Goal: Book appointment/travel/reservation

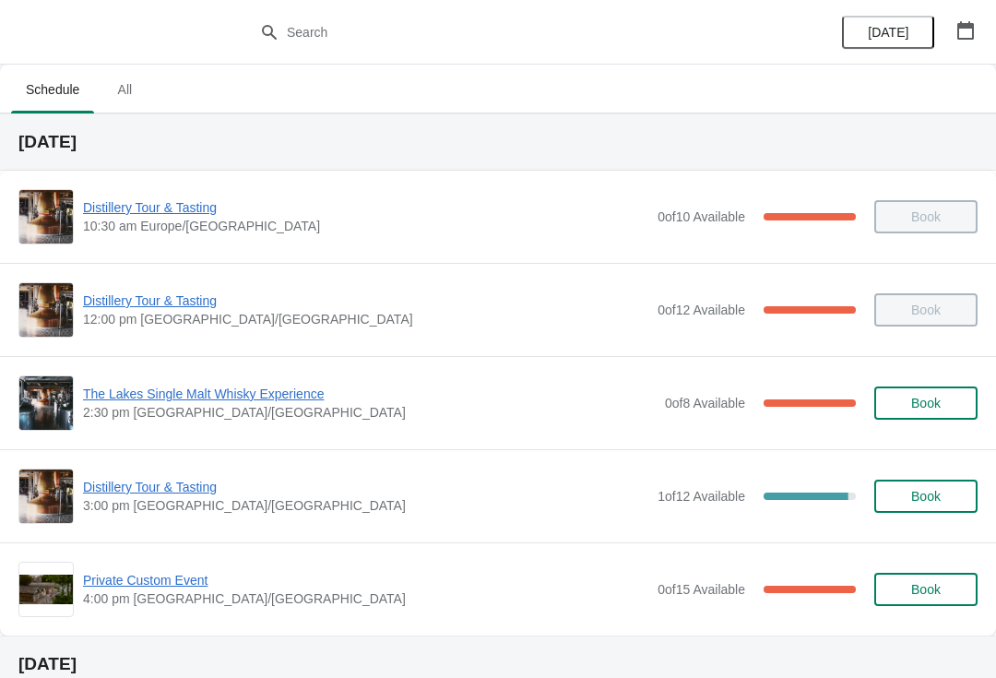
click at [960, 38] on icon "button" at bounding box center [965, 30] width 17 height 18
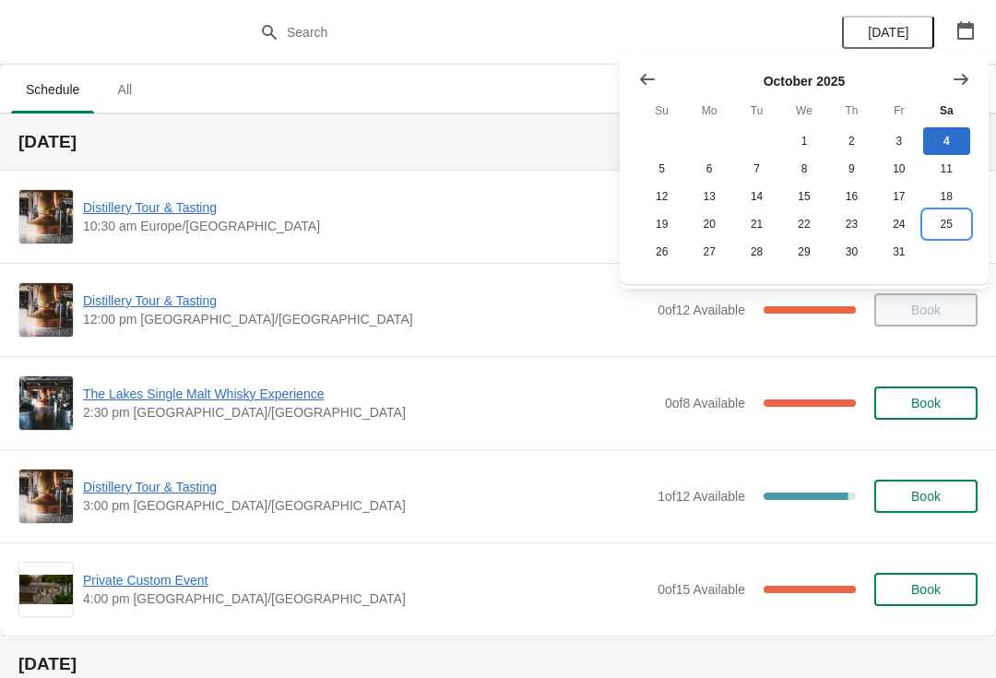
click at [945, 231] on button "25" at bounding box center [946, 224] width 47 height 28
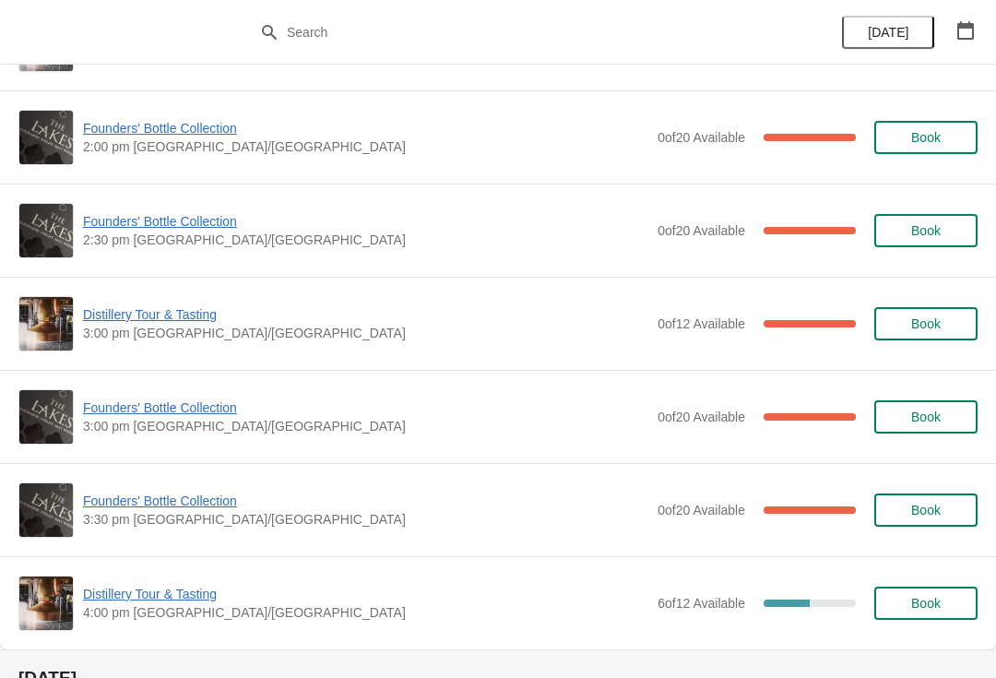
scroll to position [1292, 0]
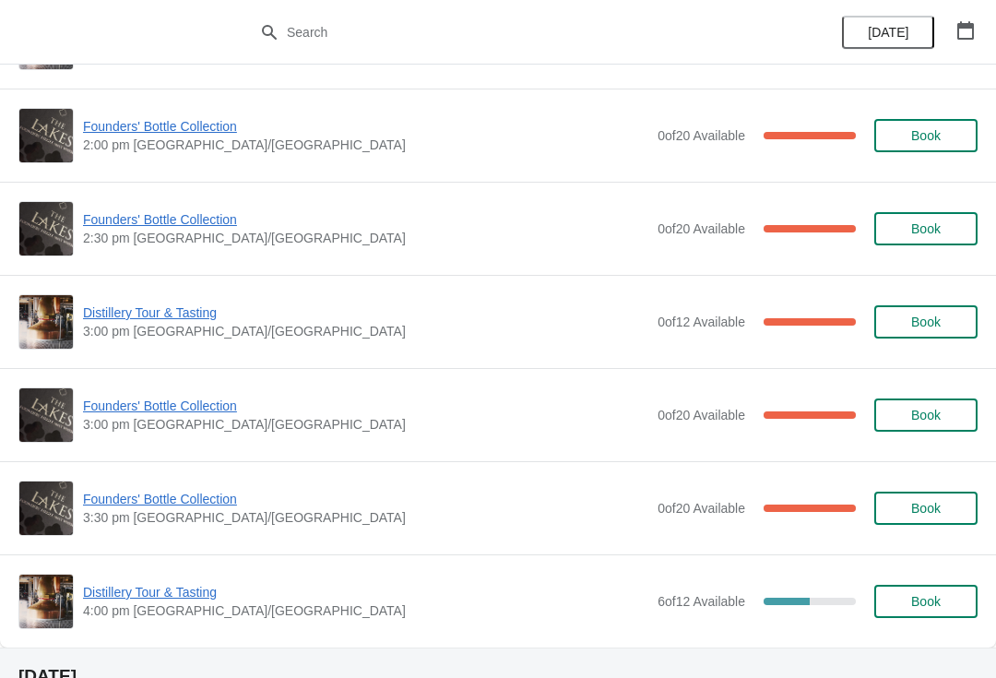
click at [135, 314] on span "Distillery Tour & Tasting" at bounding box center [365, 312] width 565 height 18
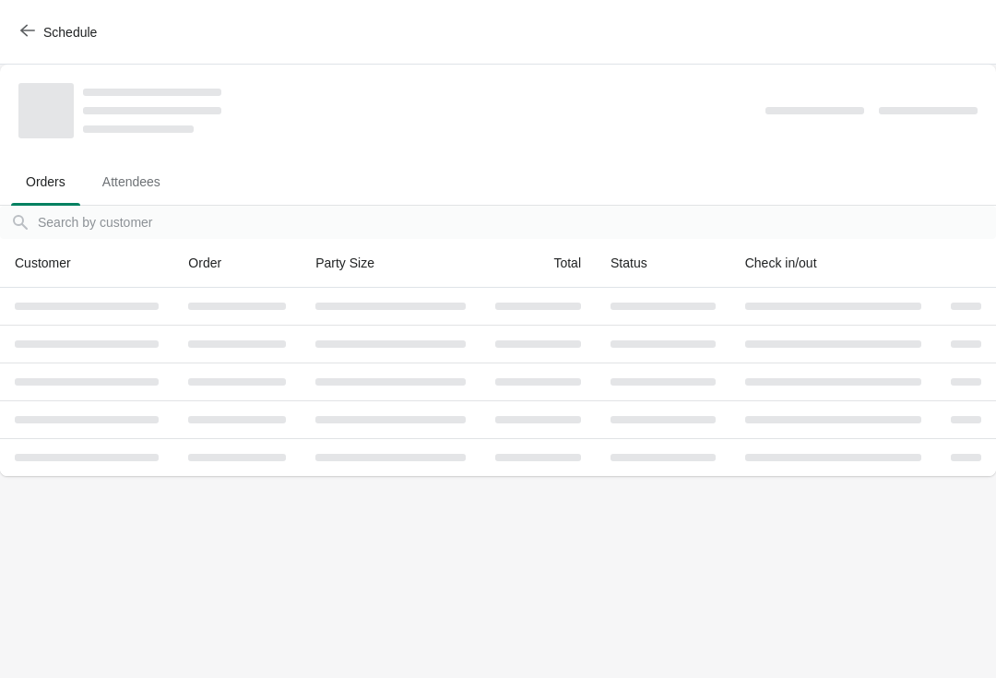
scroll to position [0, 0]
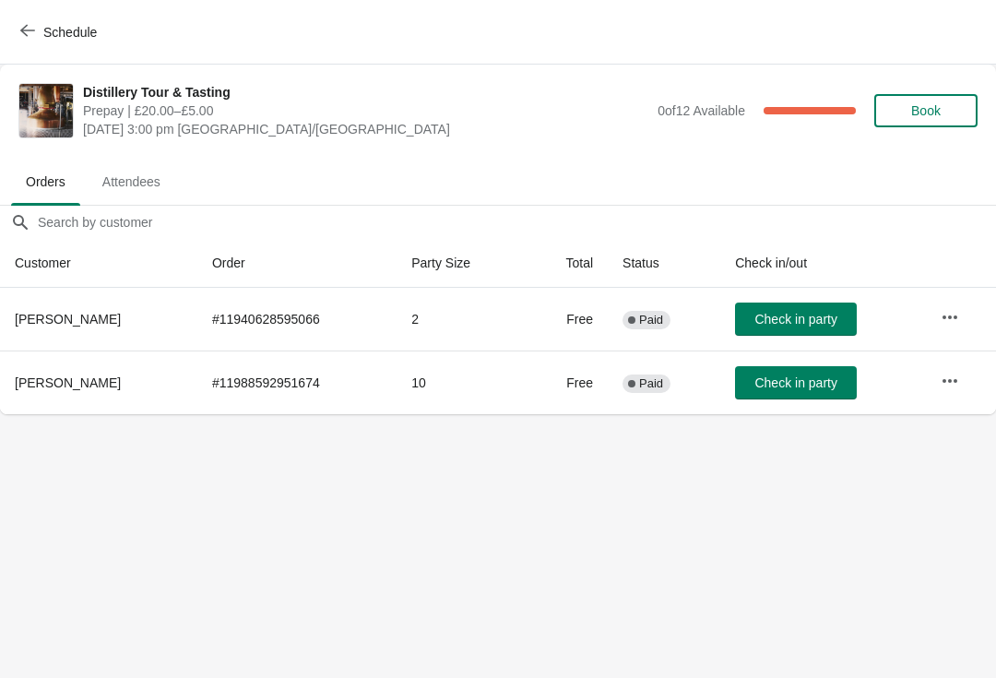
click at [30, 36] on icon "button" at bounding box center [27, 30] width 15 height 15
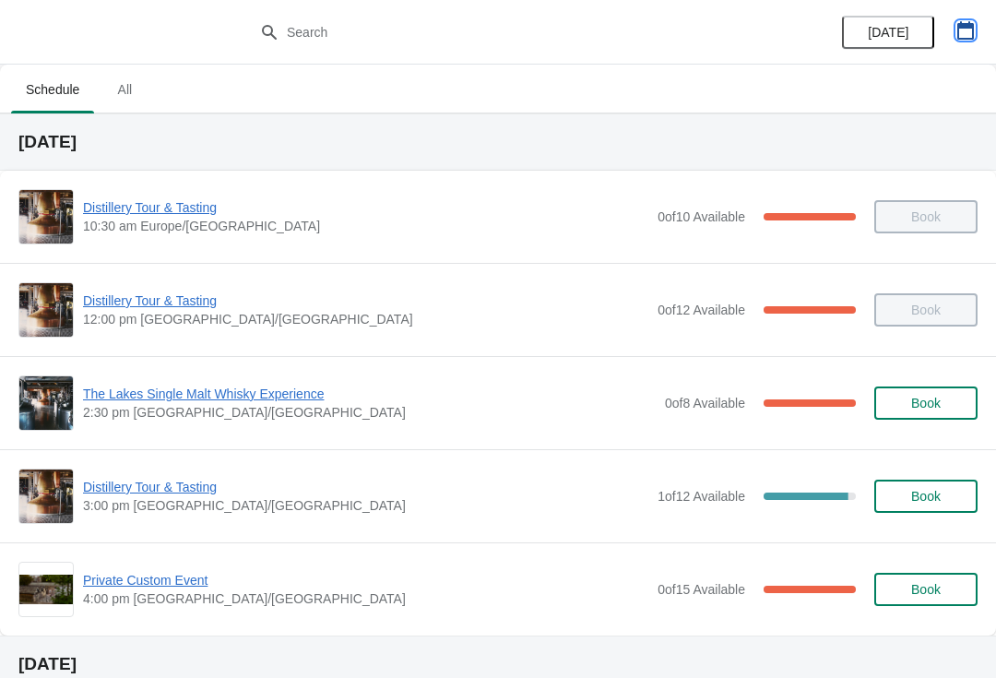
click at [969, 25] on icon "button" at bounding box center [965, 30] width 17 height 18
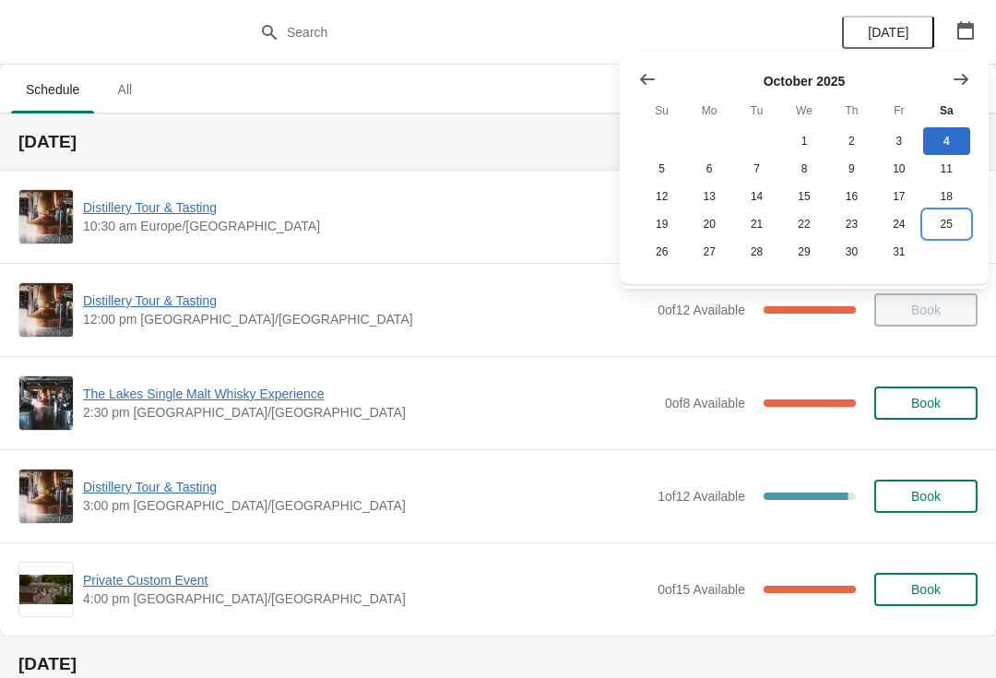
click at [937, 225] on button "25" at bounding box center [946, 224] width 47 height 28
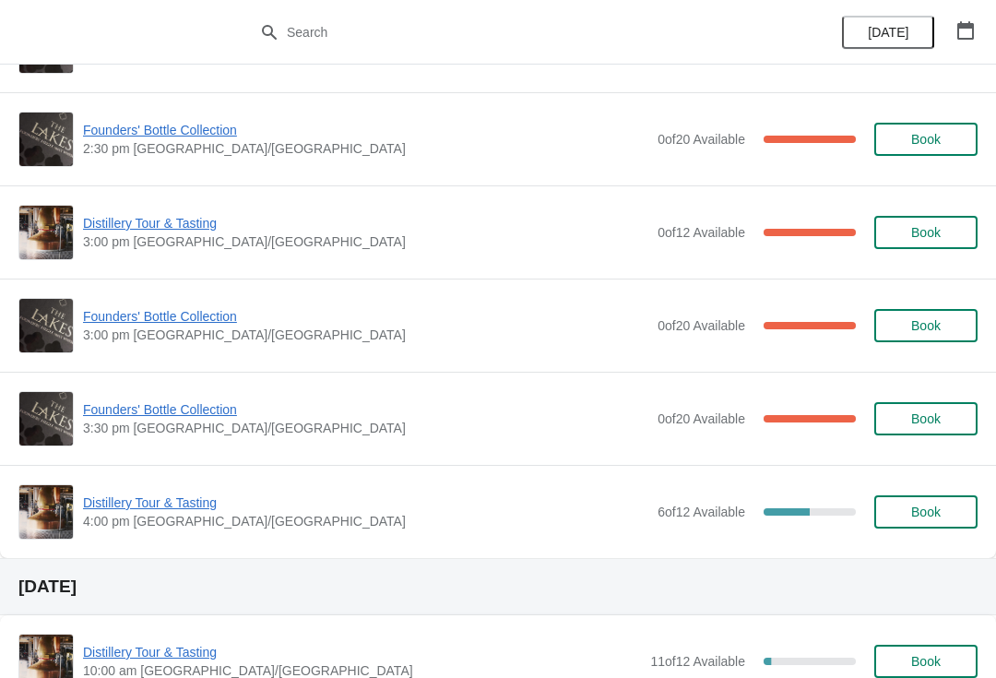
scroll to position [1380, 0]
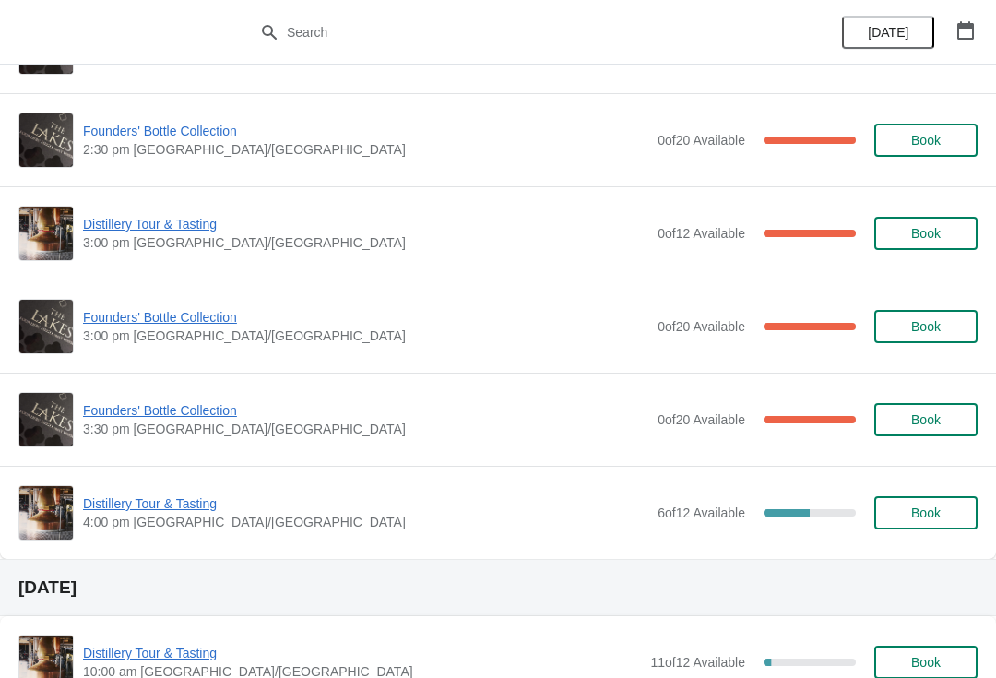
click at [160, 508] on span "Distillery Tour & Tasting" at bounding box center [365, 503] width 565 height 18
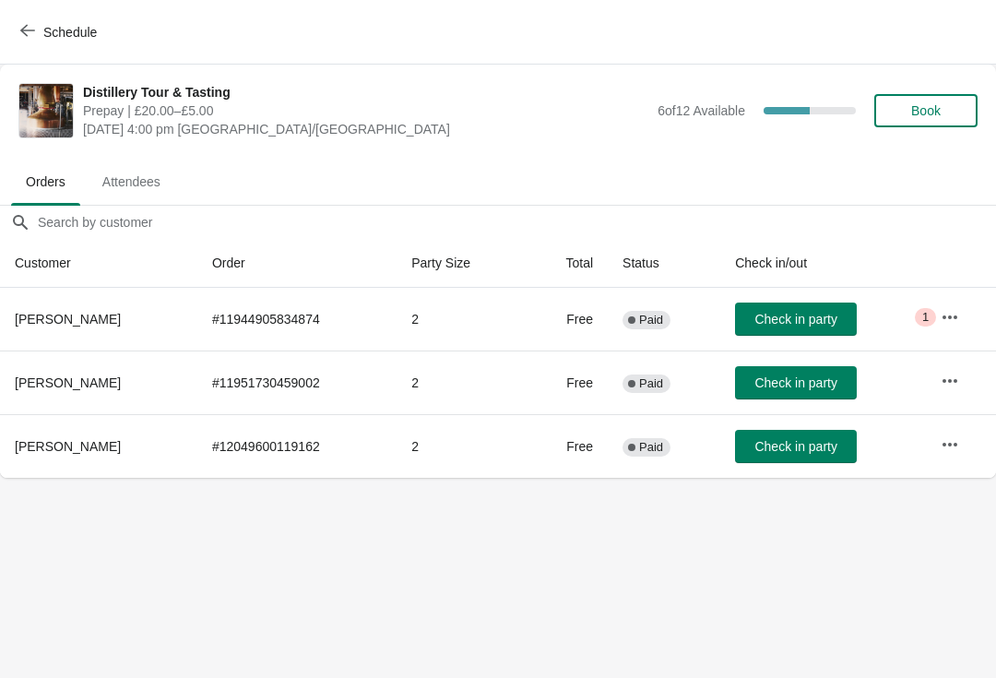
click at [32, 22] on button "Schedule" at bounding box center [60, 32] width 102 height 33
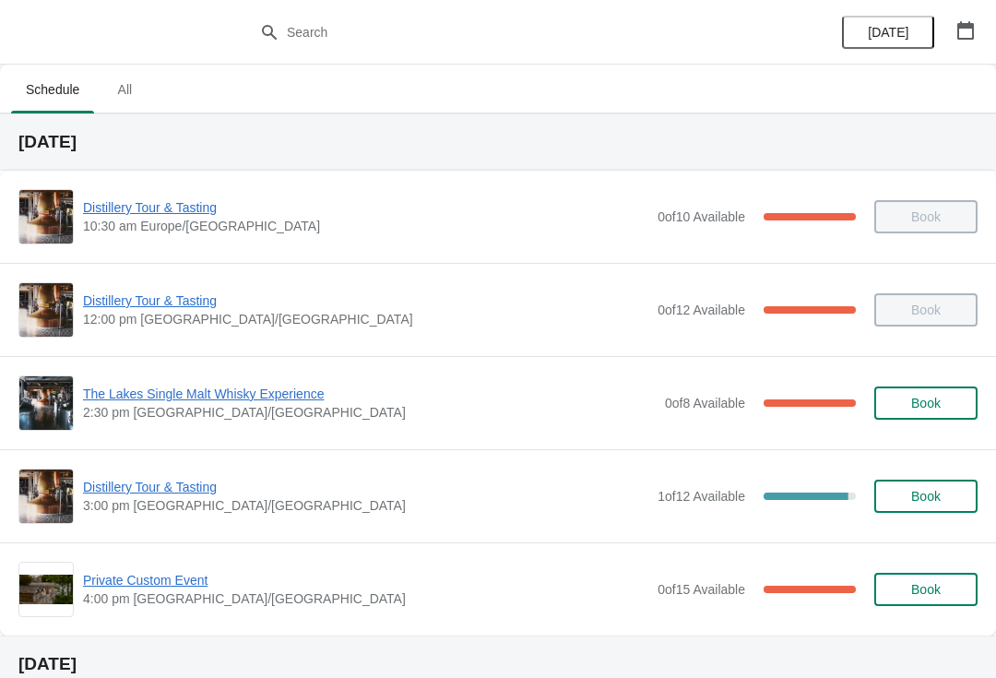
click at [195, 391] on span "The Lakes Single Malt Whisky Experience" at bounding box center [369, 394] width 573 height 18
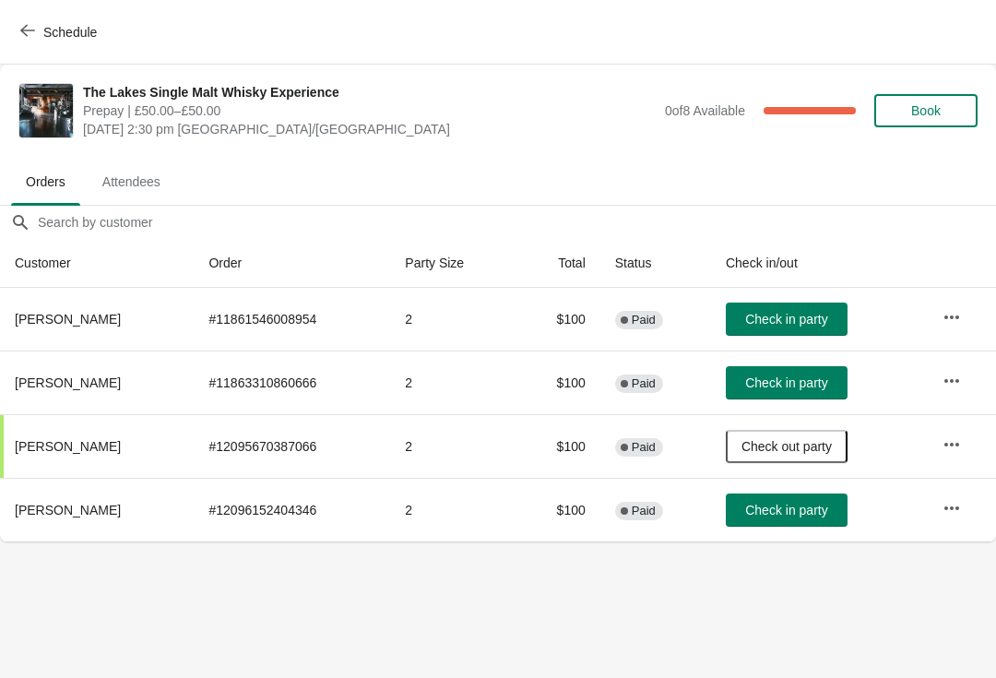
click at [31, 28] on icon "button" at bounding box center [27, 30] width 15 height 15
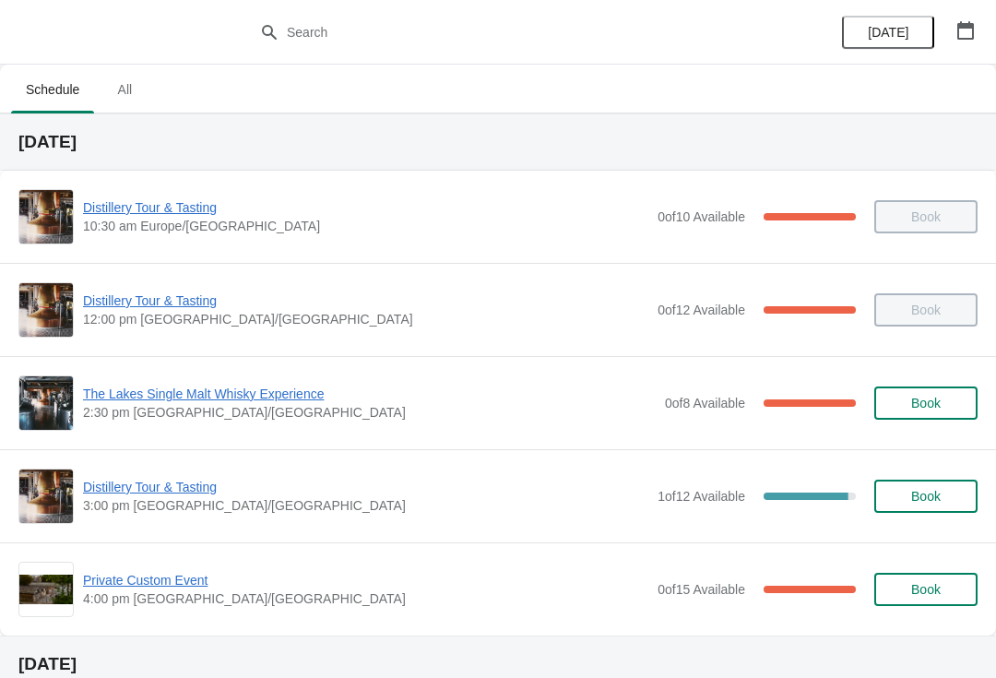
click at [157, 301] on span "Distillery Tour & Tasting" at bounding box center [365, 300] width 565 height 18
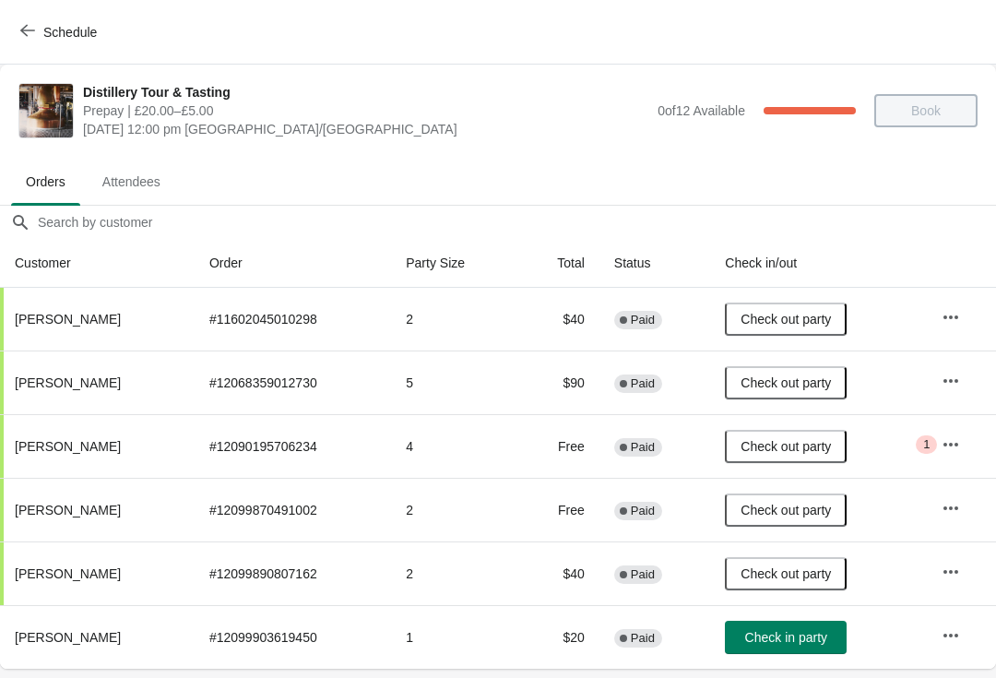
click at [26, 30] on icon "button" at bounding box center [27, 30] width 15 height 15
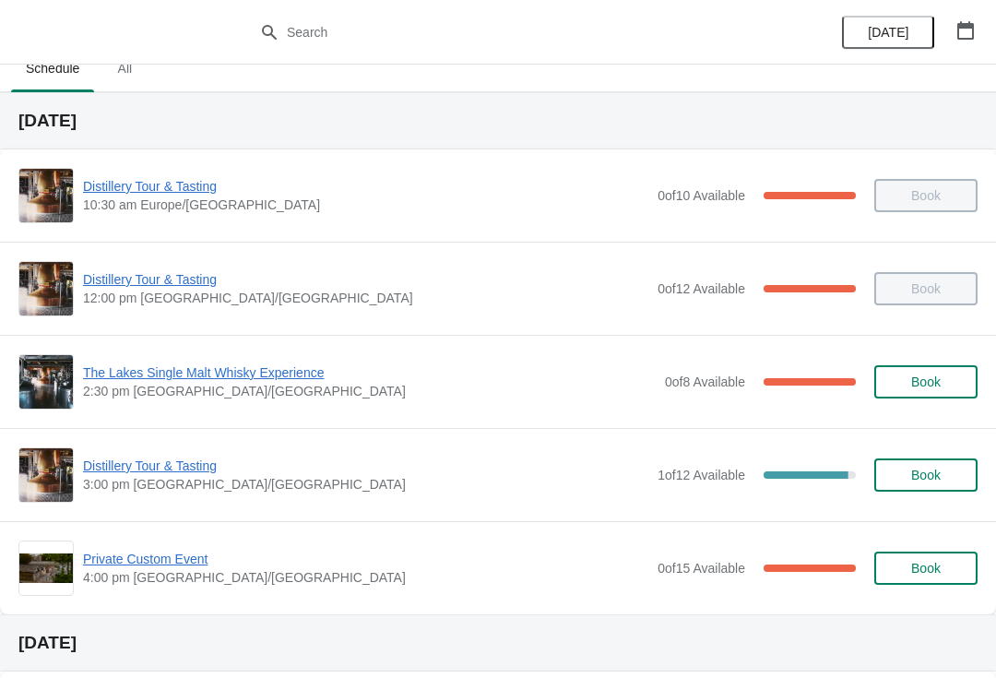
scroll to position [10, 0]
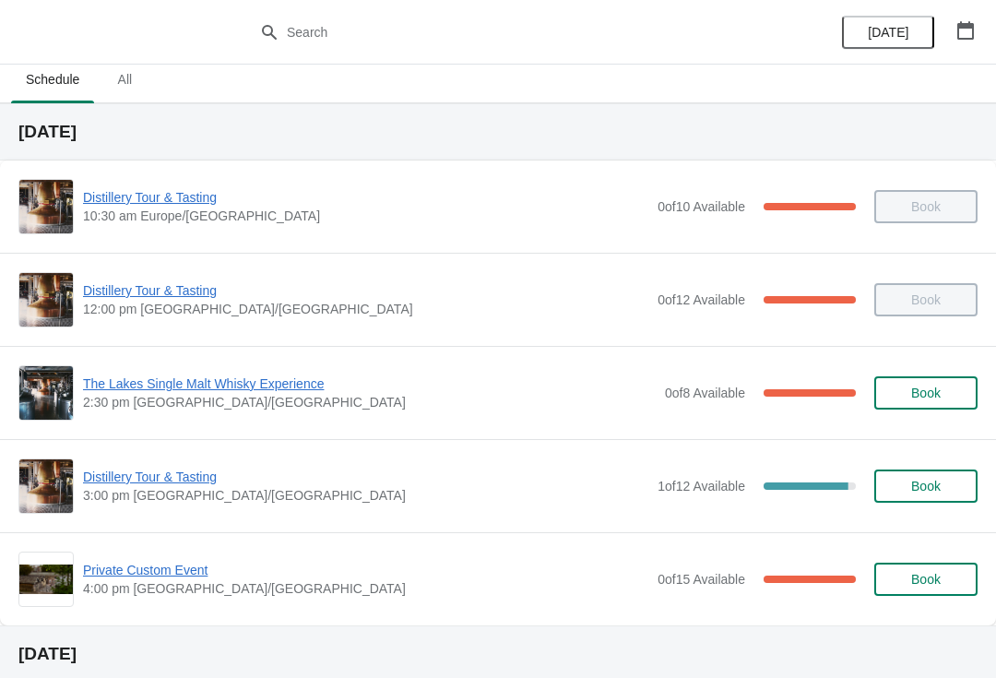
click at [963, 29] on icon "button" at bounding box center [965, 30] width 18 height 18
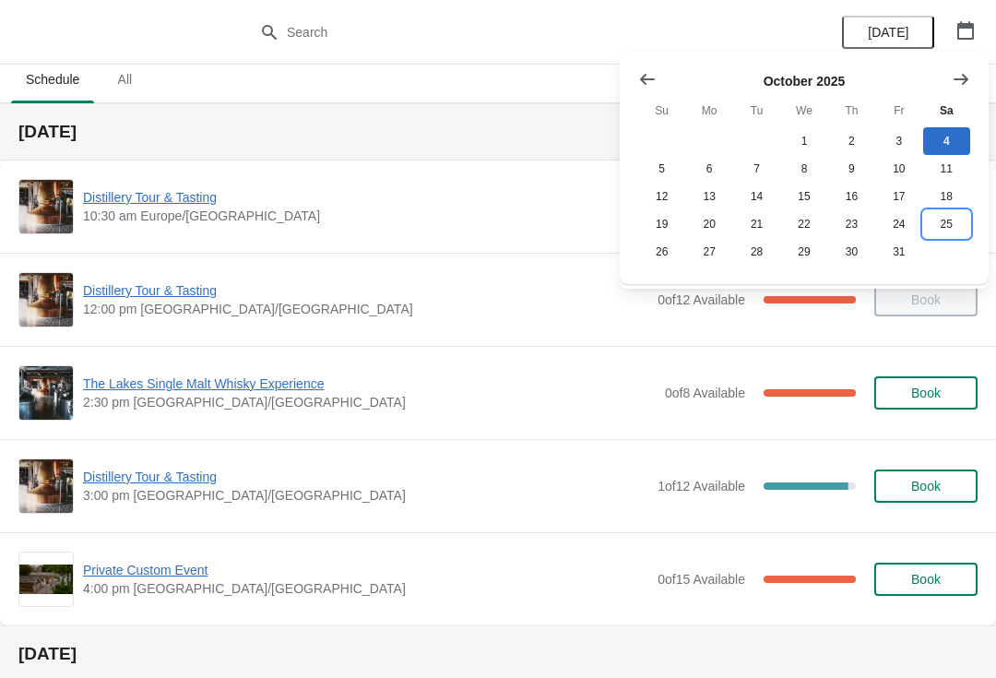
click at [951, 228] on button "25" at bounding box center [946, 224] width 47 height 28
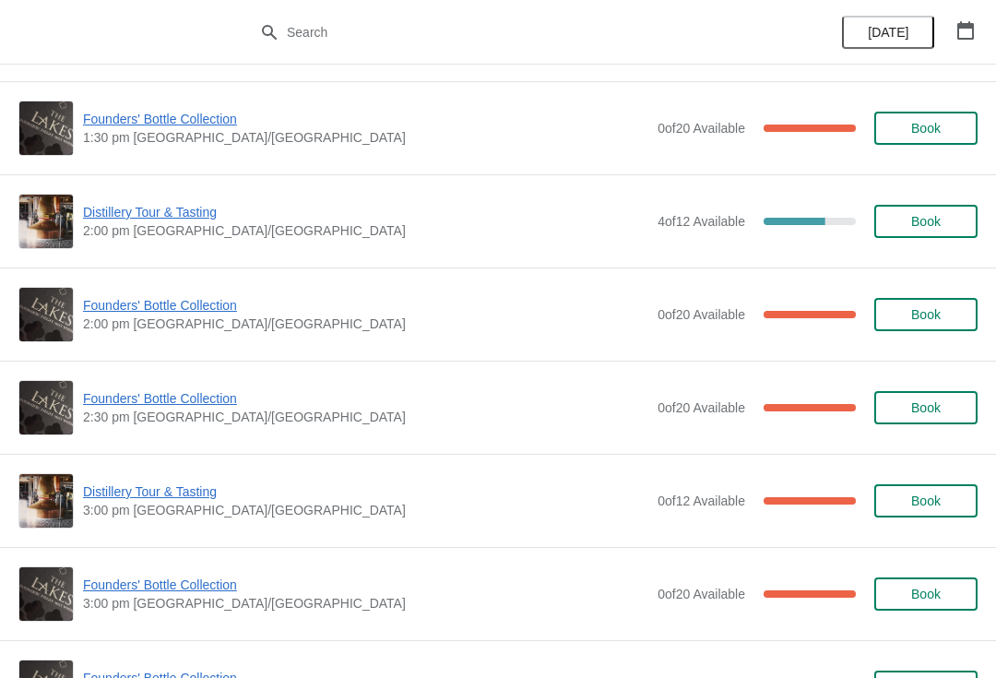
scroll to position [1111, 0]
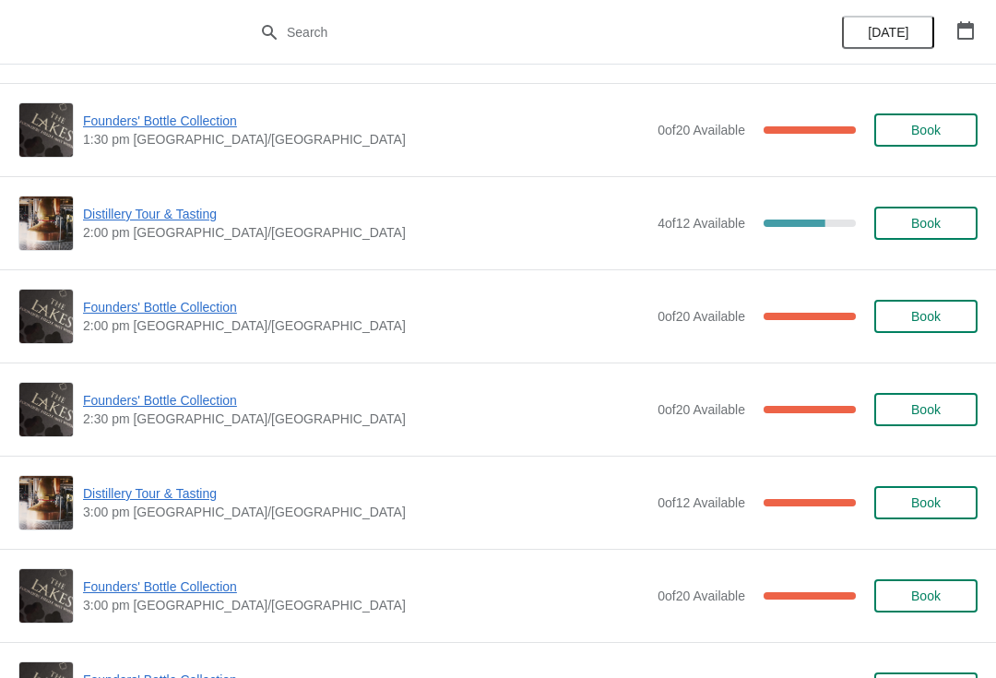
click at [165, 580] on span "Founders' Bottle Collection" at bounding box center [365, 586] width 565 height 18
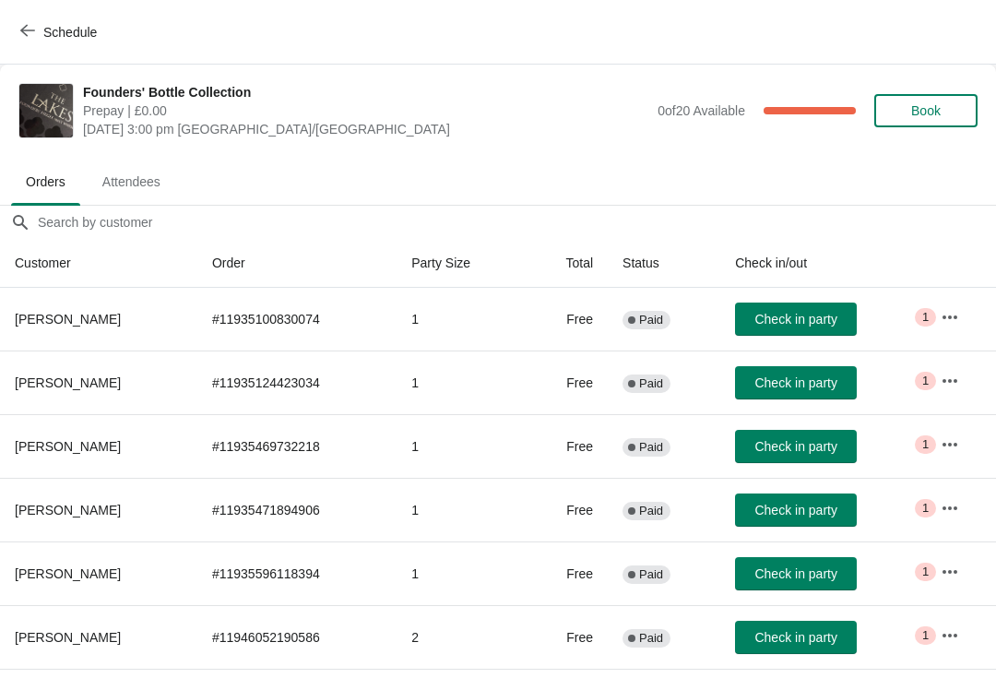
scroll to position [0, 0]
click at [945, 110] on span "Book" at bounding box center [926, 110] width 70 height 15
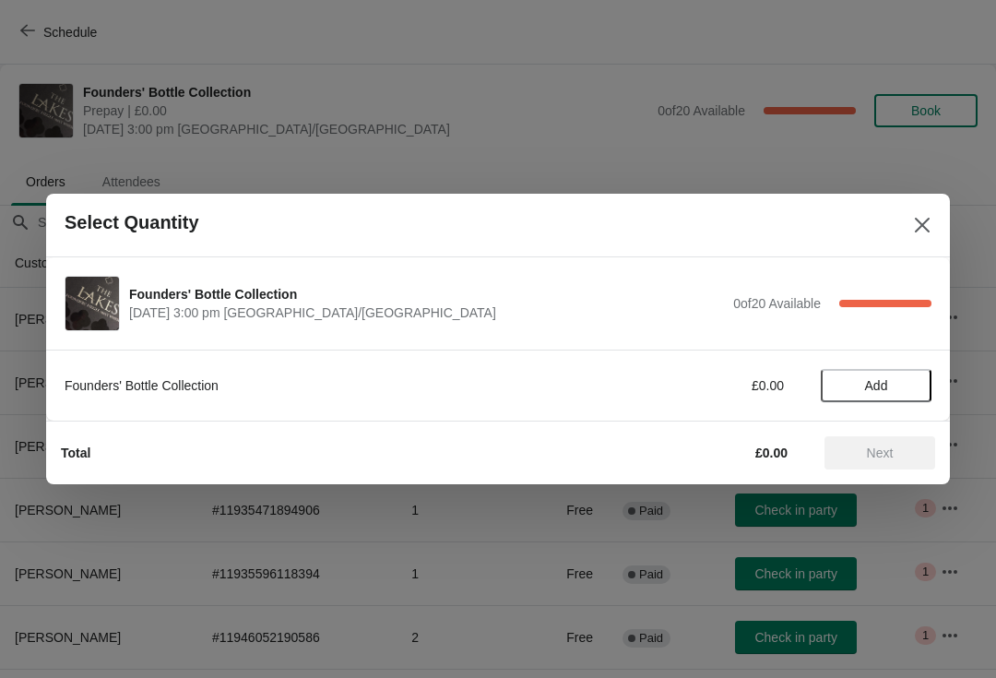
click at [878, 381] on span "Add" at bounding box center [876, 385] width 23 height 15
click at [899, 449] on span "Next" at bounding box center [879, 452] width 81 height 15
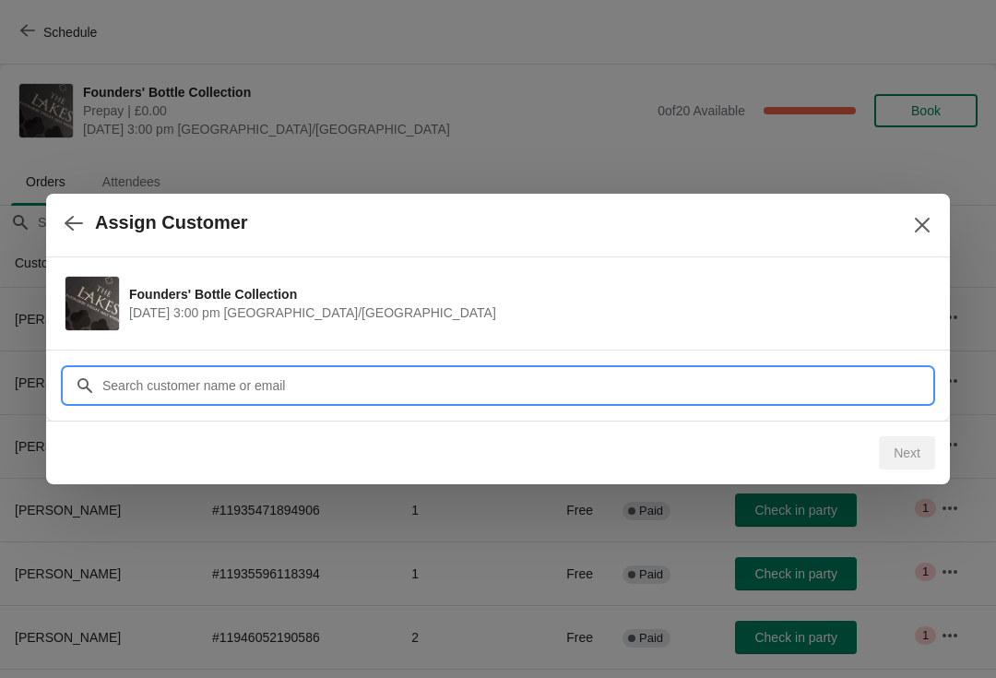
click at [361, 377] on input "Customer" at bounding box center [516, 385] width 830 height 33
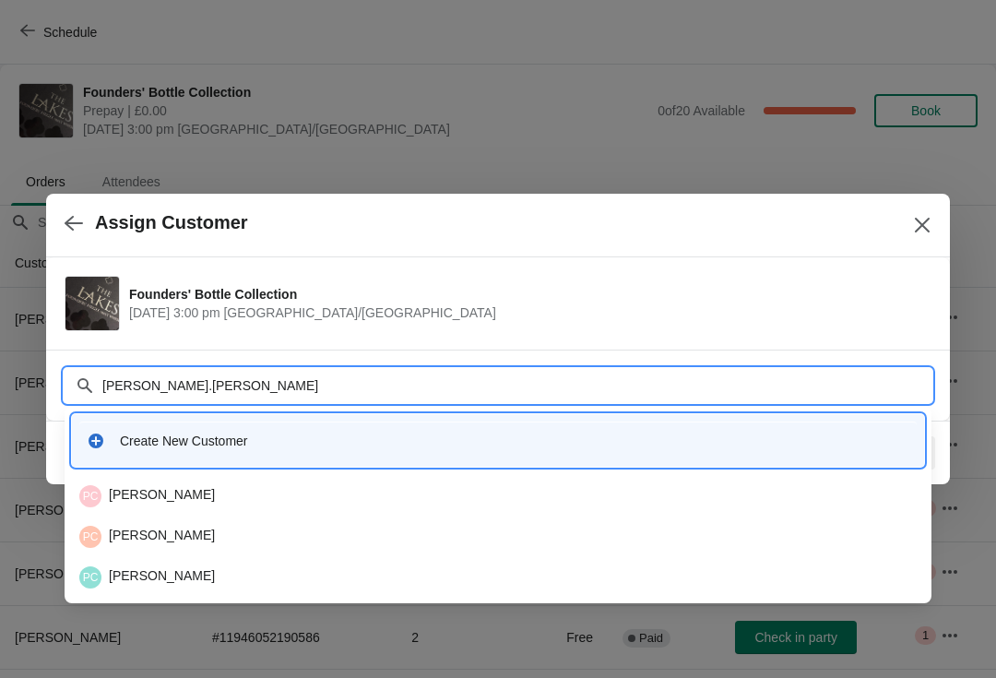
type input "[PERSON_NAME].[PERSON_NAME]"
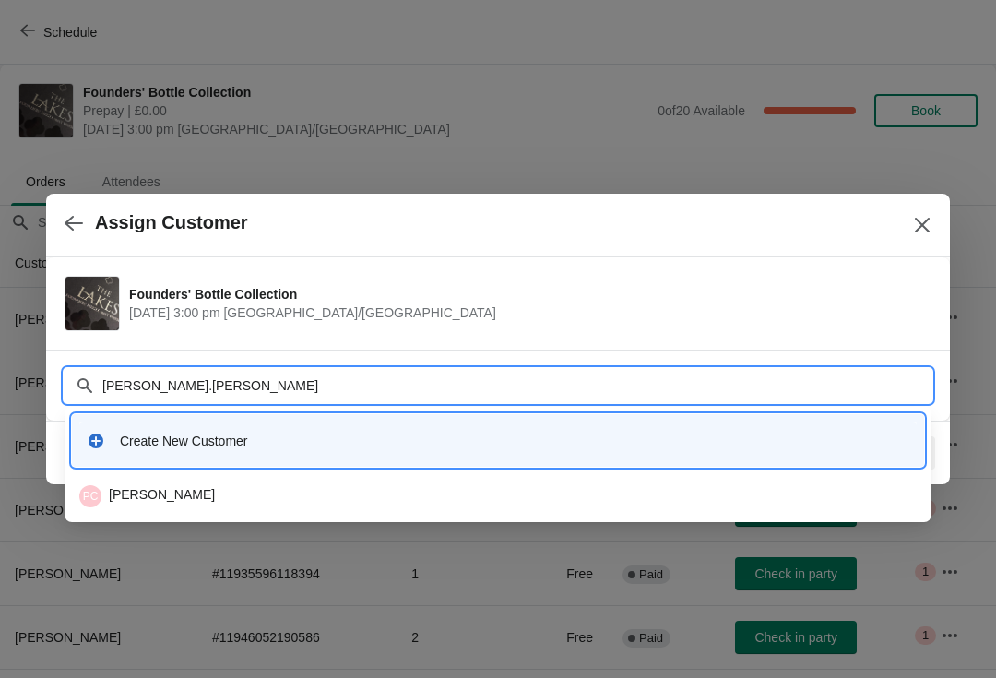
click at [156, 507] on div "PC [PERSON_NAME]" at bounding box center [498, 496] width 852 height 37
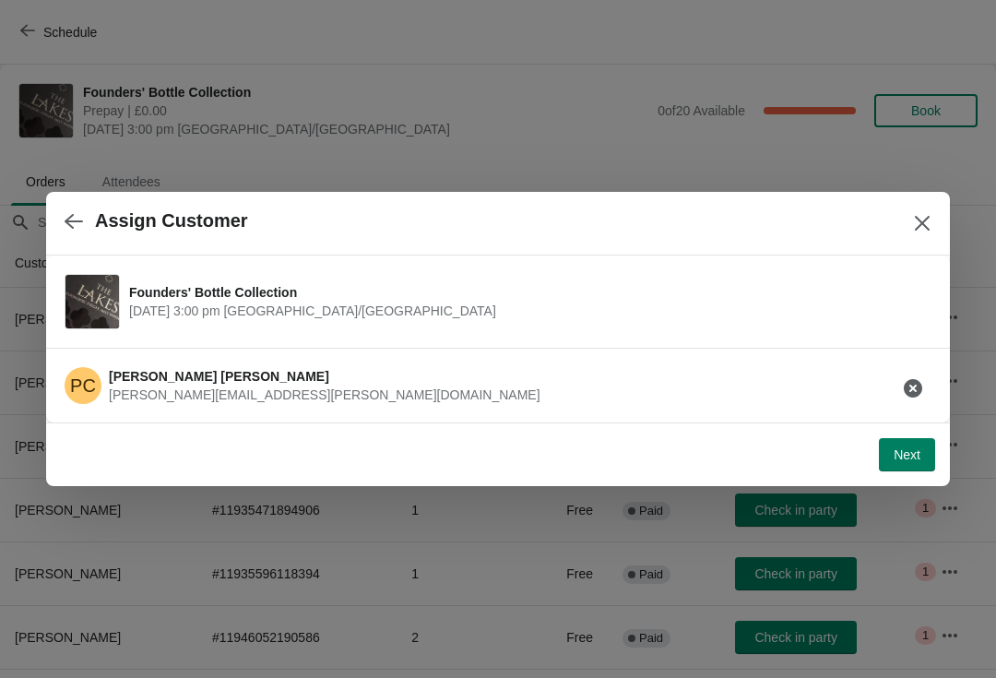
click at [269, 387] on span "[PERSON_NAME][EMAIL_ADDRESS][PERSON_NAME][DOMAIN_NAME]" at bounding box center [325, 394] width 432 height 15
click at [914, 456] on span "Next" at bounding box center [907, 454] width 27 height 15
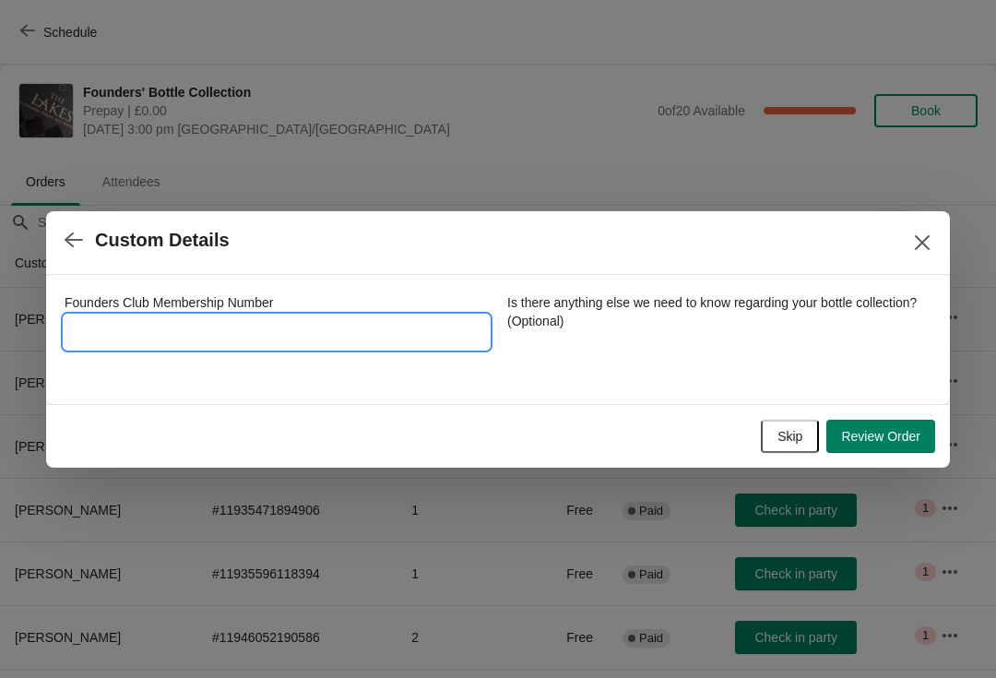
click at [355, 339] on input "Founders Club Membership Number" at bounding box center [277, 331] width 424 height 33
type input "6012015"
click at [894, 441] on span "Review Order" at bounding box center [880, 436] width 79 height 15
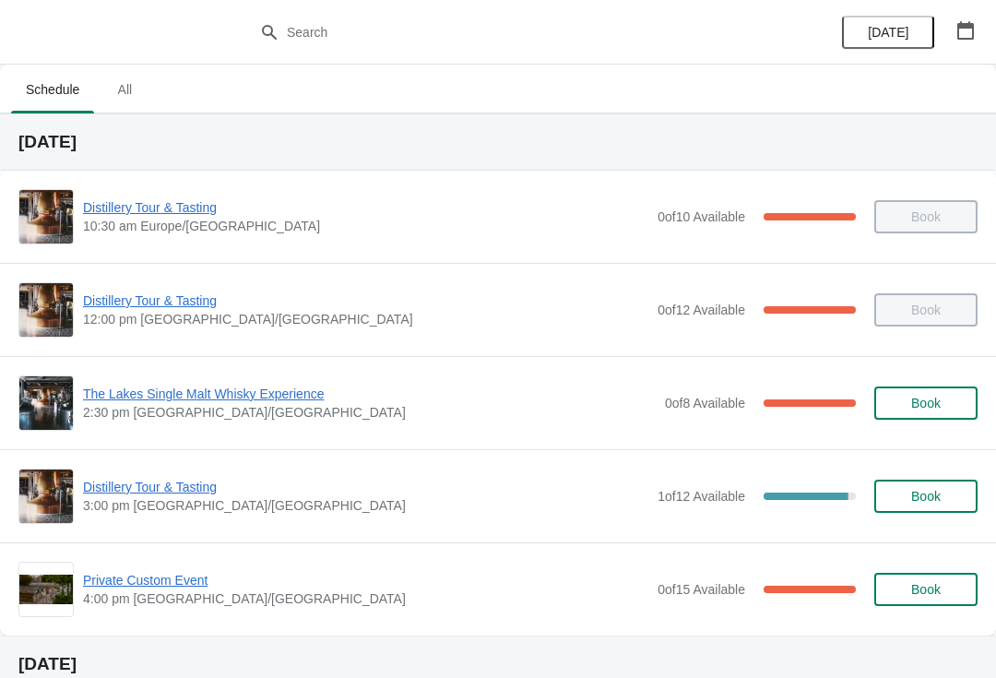
click at [167, 491] on span "Distillery Tour & Tasting" at bounding box center [365, 487] width 565 height 18
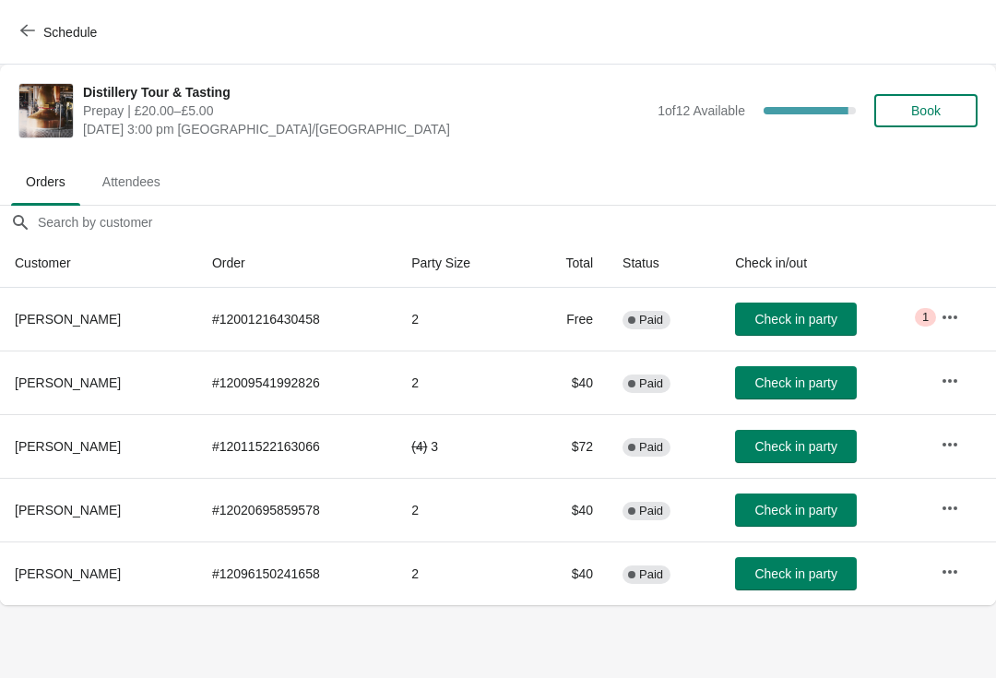
click at [933, 110] on span "Book" at bounding box center [926, 110] width 30 height 15
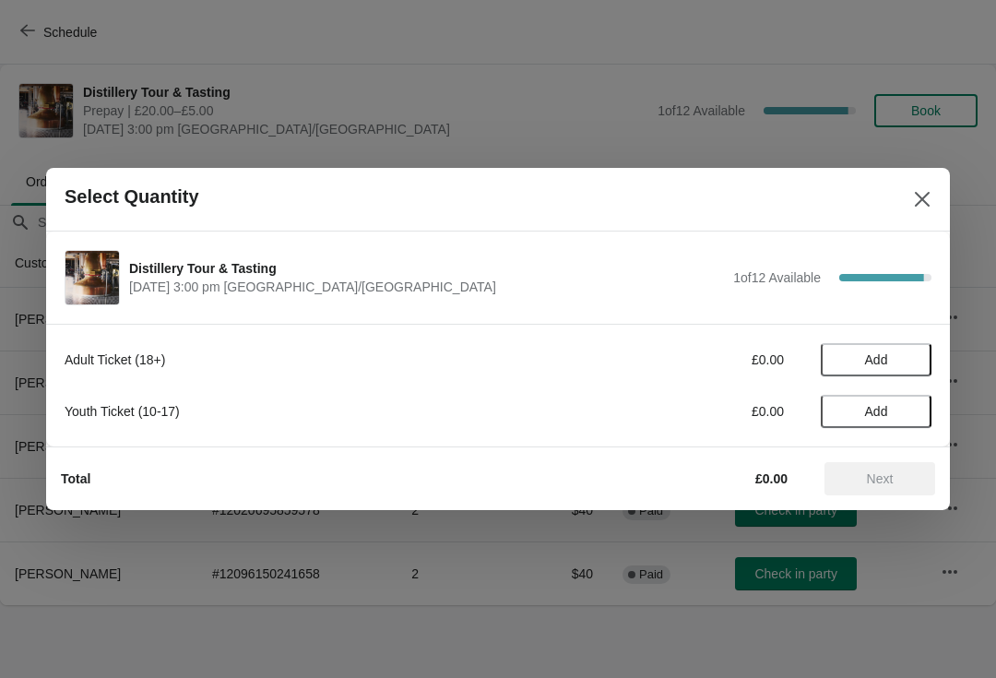
click at [905, 353] on span "Add" at bounding box center [875, 359] width 77 height 15
click at [909, 359] on icon at bounding box center [907, 359] width 19 height 19
click at [902, 482] on span "Next" at bounding box center [879, 478] width 81 height 15
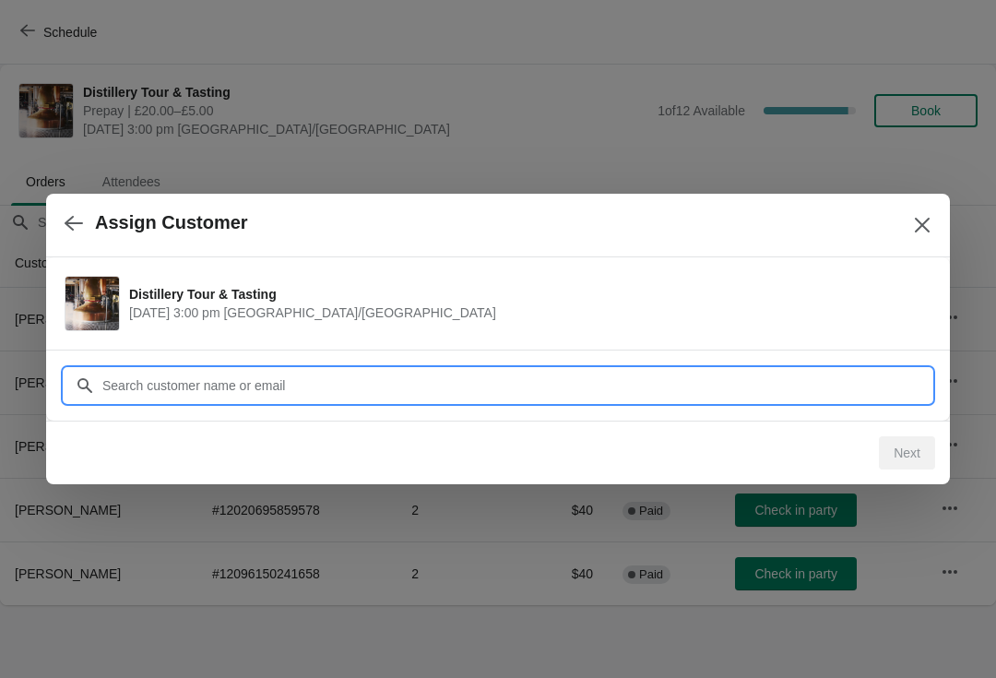
click at [521, 391] on input "Customer" at bounding box center [516, 385] width 830 height 33
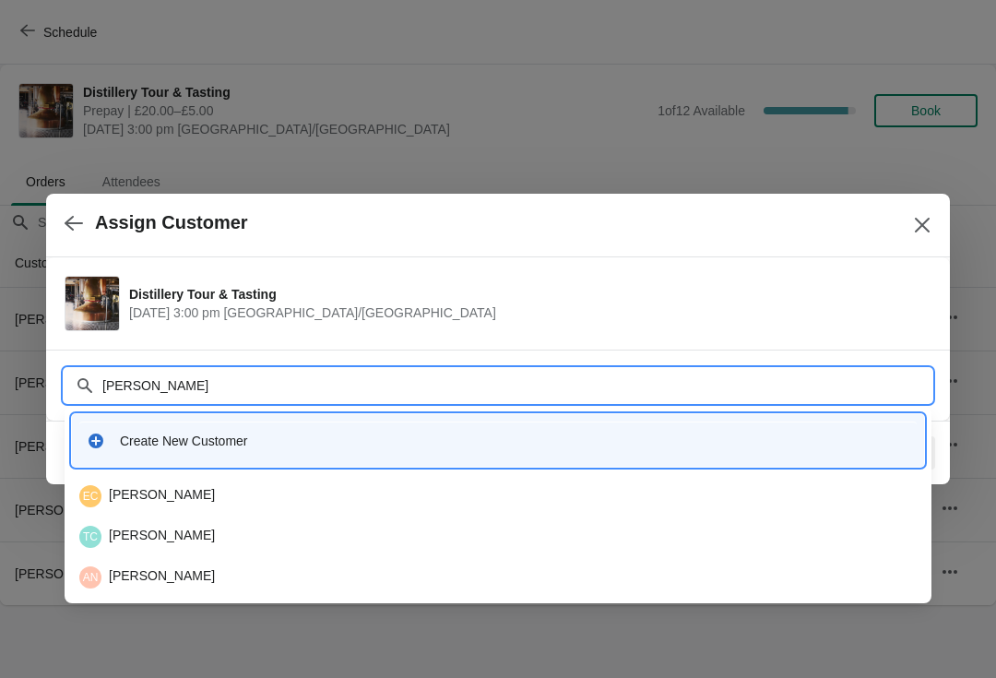
click at [106, 388] on input "Clements" at bounding box center [516, 385] width 830 height 33
click at [193, 398] on input "Clements" at bounding box center [516, 385] width 830 height 33
click at [104, 378] on input "Clements" at bounding box center [516, 385] width 830 height 33
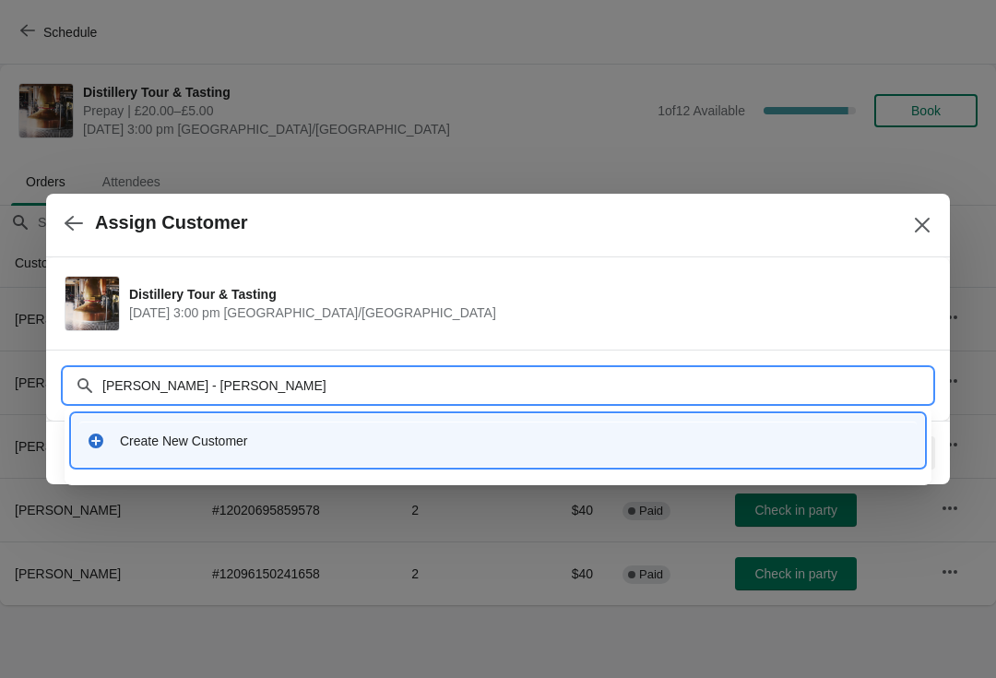
click at [270, 371] on input "Paul castle - Clements" at bounding box center [516, 385] width 830 height 33
click at [282, 383] on input "Paul castle - Clements" at bounding box center [516, 385] width 830 height 33
click at [274, 393] on input "Paul castle - Clements" at bounding box center [516, 385] width 830 height 33
type input "[PERSON_NAME]"
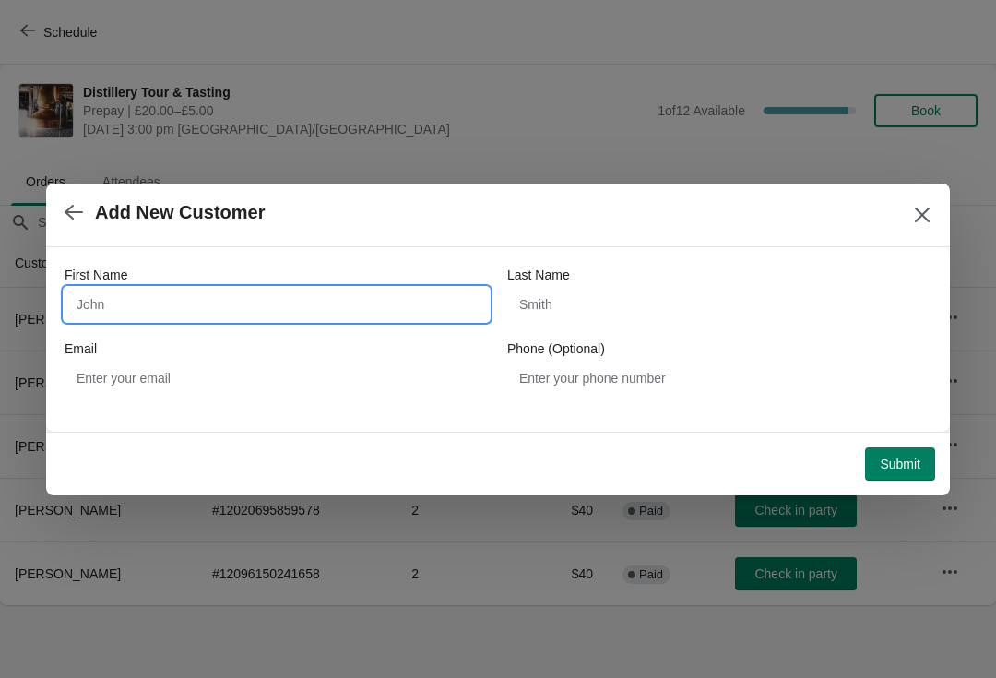
click at [293, 314] on input "First Name" at bounding box center [277, 304] width 424 height 33
click at [926, 216] on icon "Close" at bounding box center [922, 215] width 18 height 18
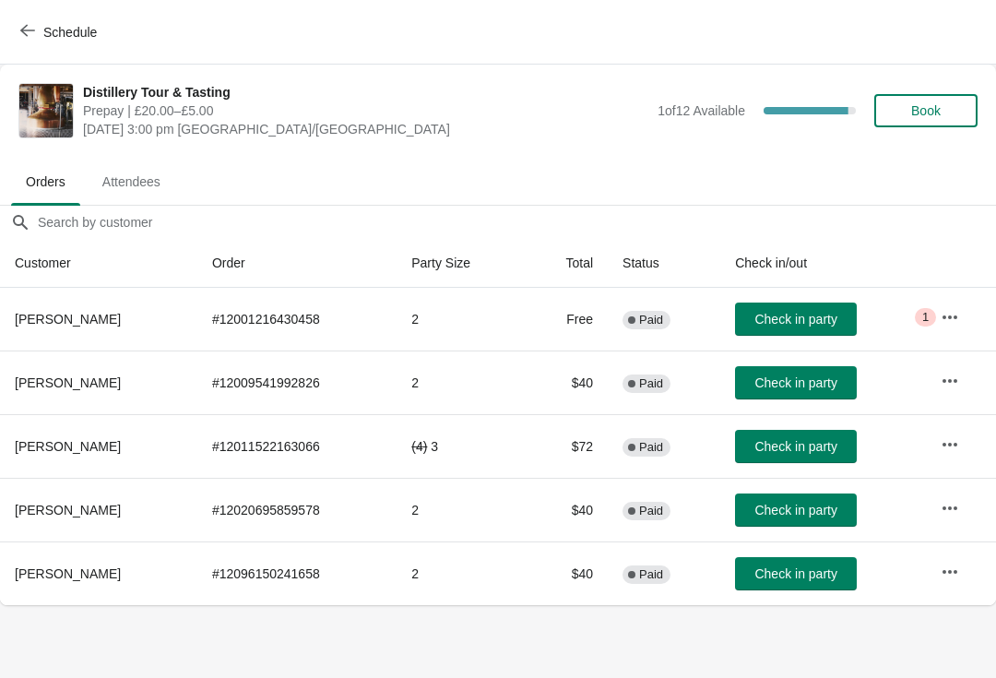
click at [953, 108] on span "Book" at bounding box center [926, 110] width 70 height 15
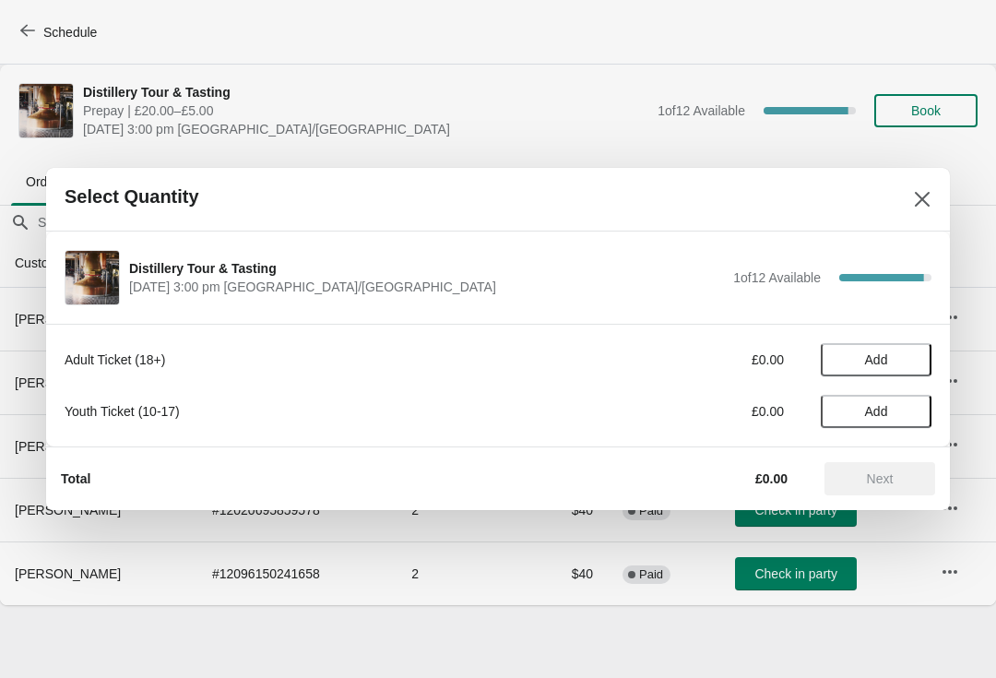
click at [885, 339] on div "Adult Ticket (18+) £0.00 Add Youth Ticket (10-17) £0.00 Add" at bounding box center [498, 376] width 867 height 103
click at [887, 352] on span "Add" at bounding box center [876, 359] width 23 height 15
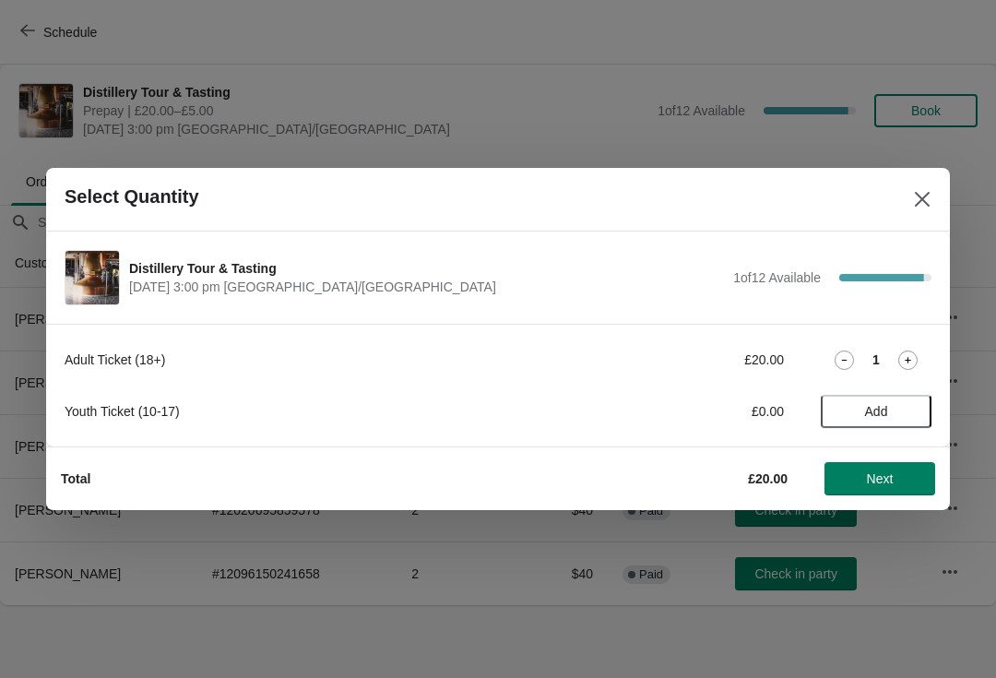
click at [917, 351] on icon at bounding box center [907, 359] width 19 height 19
click at [884, 473] on span "Next" at bounding box center [880, 478] width 27 height 15
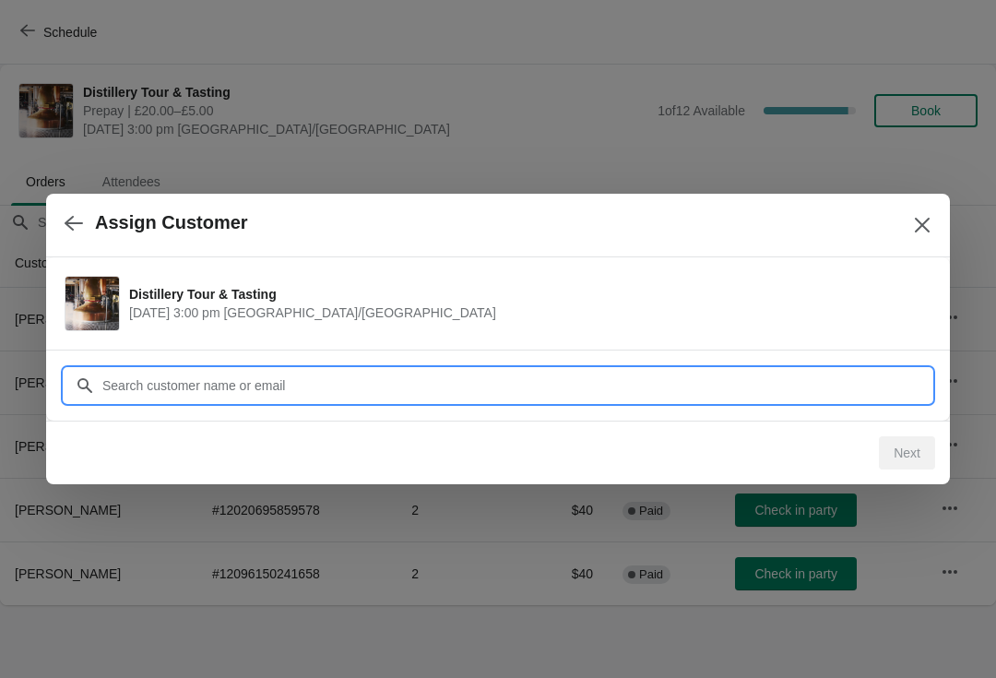
click at [432, 369] on input "Customer" at bounding box center [516, 385] width 830 height 33
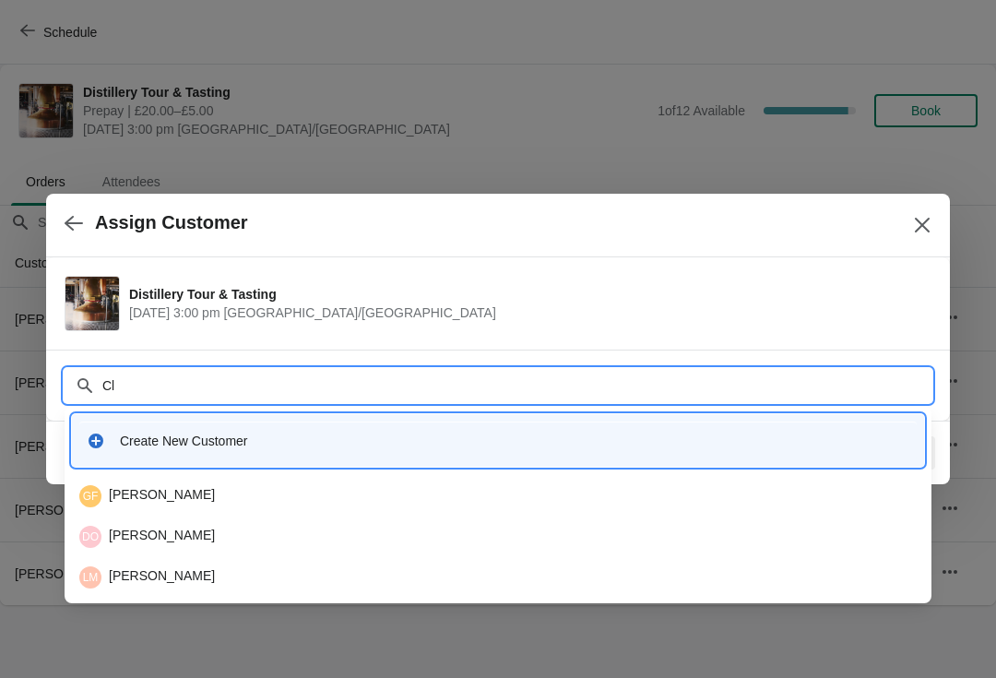
type input "C"
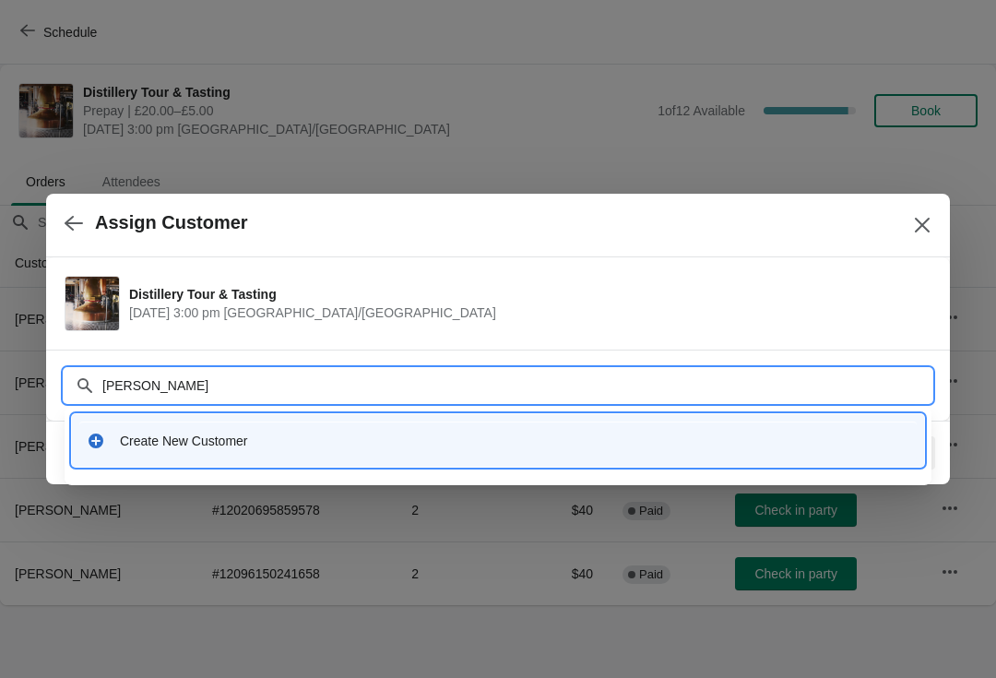
type input "Taylor-clements"
